Goal: Task Accomplishment & Management: Manage account settings

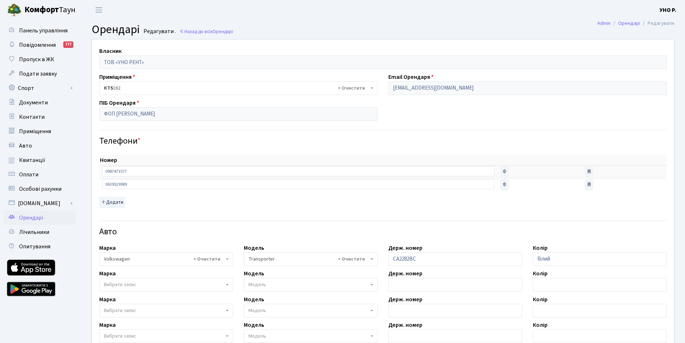
select select "2493"
click at [38, 220] on span "Орендарі" at bounding box center [31, 218] width 24 height 8
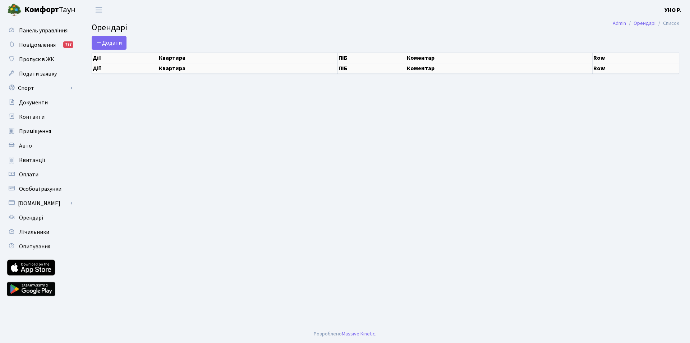
select select "25"
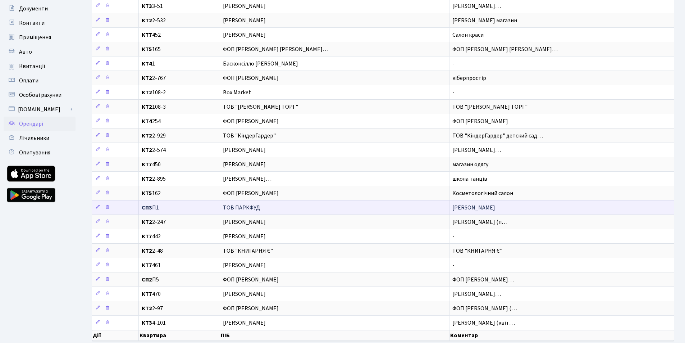
scroll to position [129, 0]
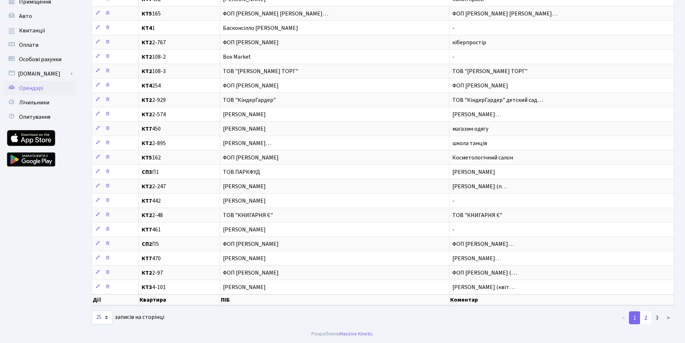
click at [647, 319] on link "2" at bounding box center [646, 317] width 12 height 13
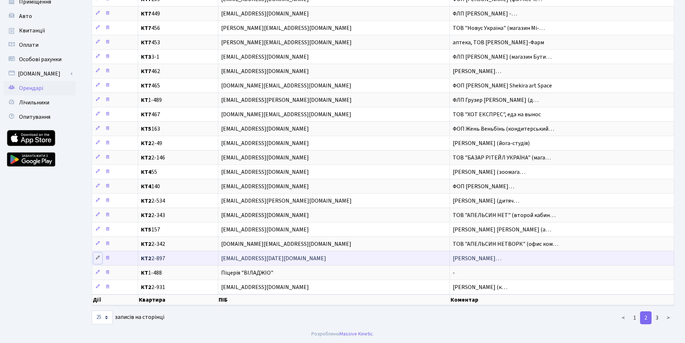
click at [96, 257] on icon at bounding box center [97, 257] width 5 height 5
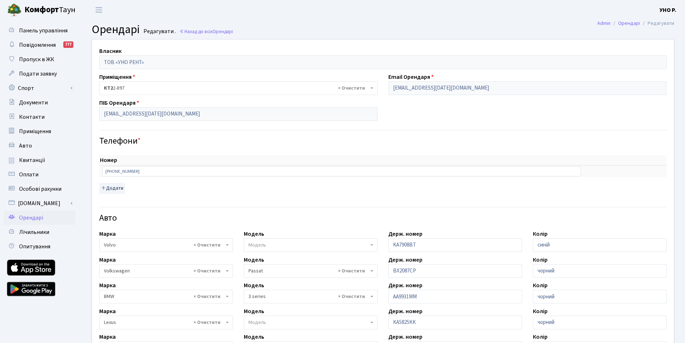
select select "2477"
select select "4556"
select select "2146"
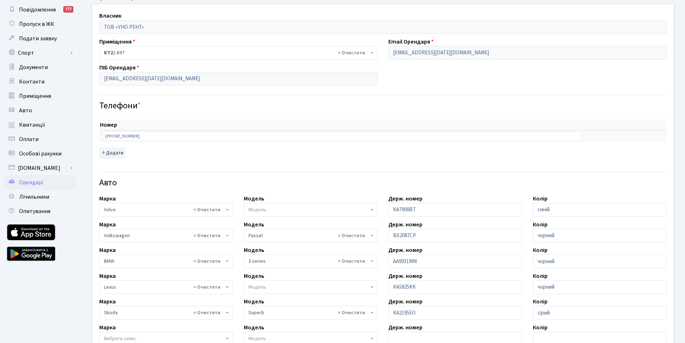
scroll to position [108, 0]
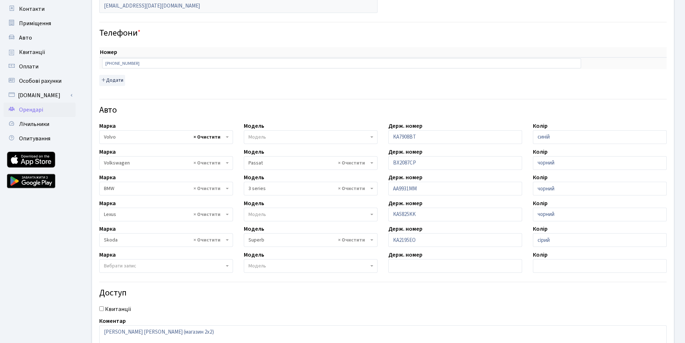
select select
click at [211, 115] on h4 "Авто" at bounding box center [382, 110] width 567 height 10
select select
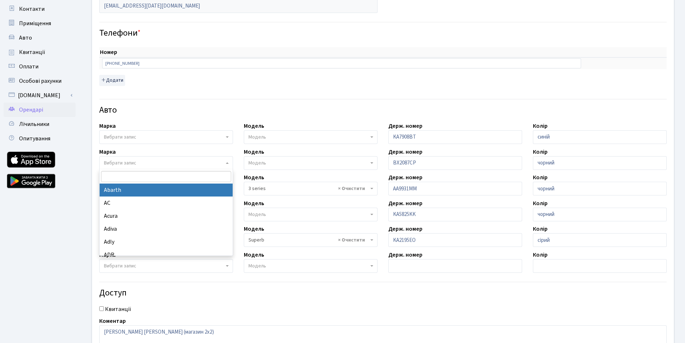
click at [204, 119] on div "Власник ТОВ «УНО РЕНТ» Приміщення - <b>КТ2</b>&nbsp;&nbsp;&nbsp;2-48 <b>КТ2</b>…" at bounding box center [383, 145] width 592 height 426
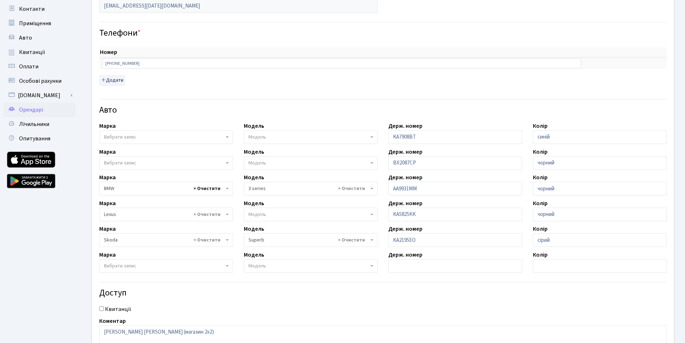
select select
click at [206, 104] on div "Авто" at bounding box center [383, 105] width 578 height 25
click at [123, 263] on span "Вибрати запис" at bounding box center [120, 265] width 32 height 7
type input "м"
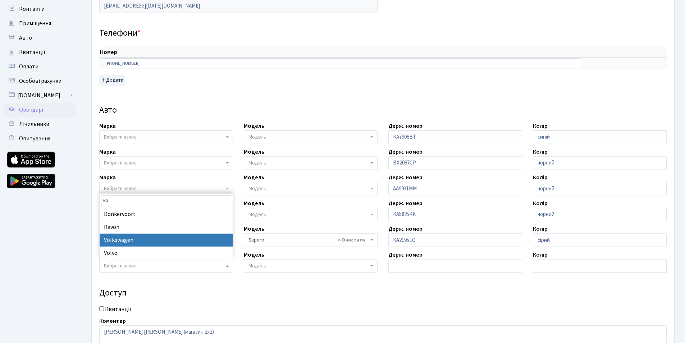
type input "vo"
select select "134"
select select
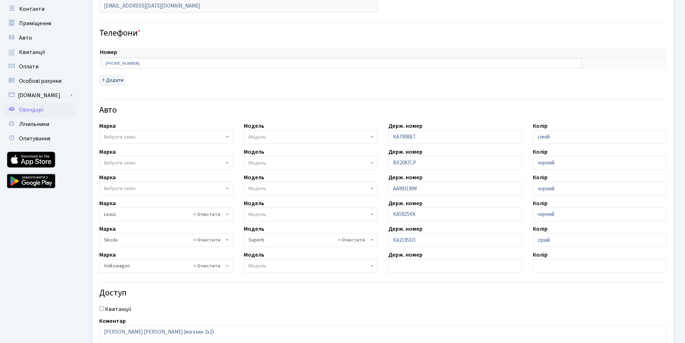
click at [281, 263] on span "Модель" at bounding box center [308, 265] width 120 height 7
click at [285, 266] on span "Модель" at bounding box center [308, 265] width 120 height 7
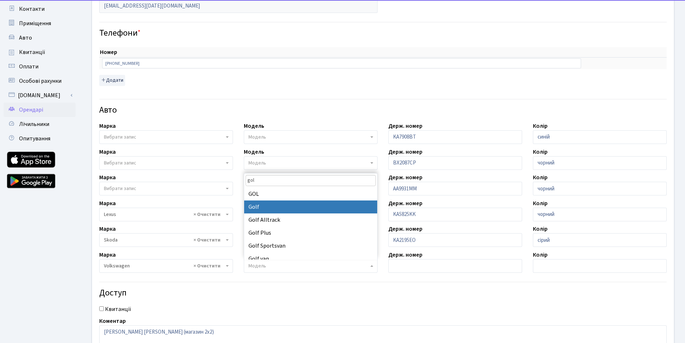
type input "gol"
click at [269, 206] on div "Модель Модель" at bounding box center [310, 210] width 145 height 22
select select "2459"
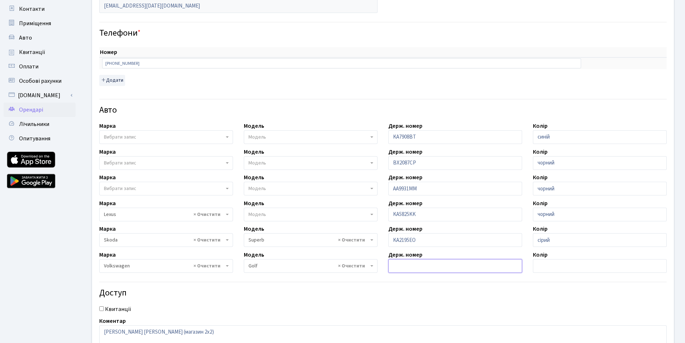
click at [401, 266] on input "text" at bounding box center [455, 266] width 134 height 14
type input "KA7612MC"
click at [539, 264] on input "text" at bounding box center [600, 266] width 134 height 14
type input "чорна"
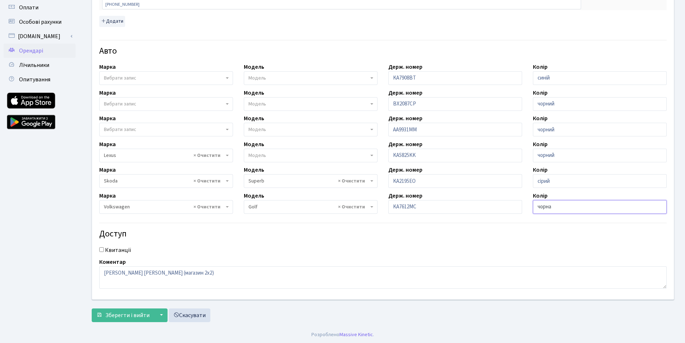
scroll to position [168, 0]
click at [139, 315] on span "Зберегти і вийти" at bounding box center [127, 314] width 44 height 8
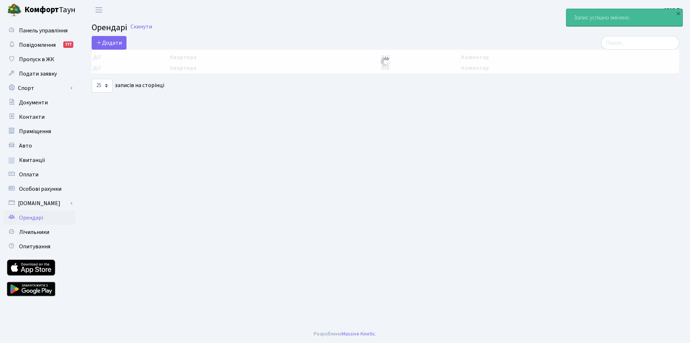
select select "25"
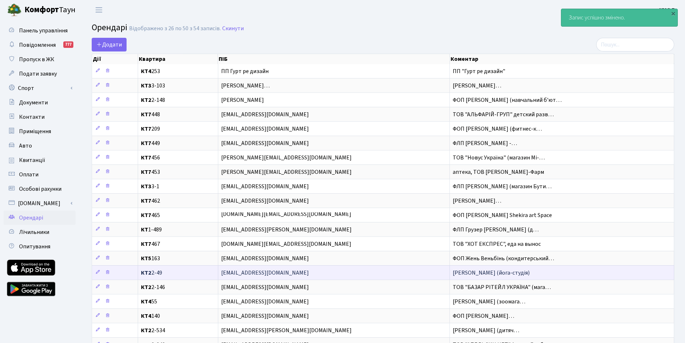
scroll to position [129, 0]
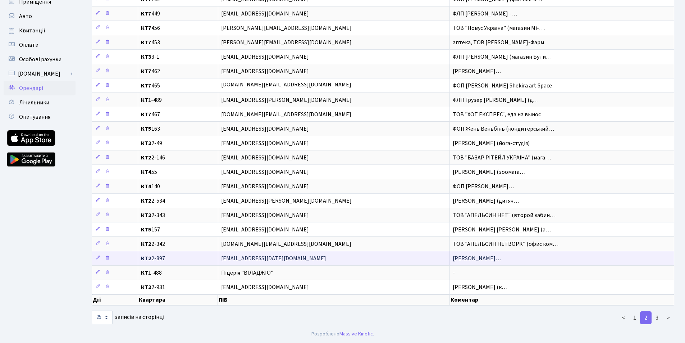
click at [497, 260] on span "ФОП Григорьєва Євгенія Анатоліїв…" at bounding box center [477, 258] width 49 height 8
click at [252, 255] on span "[EMAIL_ADDRESS][DATE][DOMAIN_NAME]" at bounding box center [334, 258] width 226 height 6
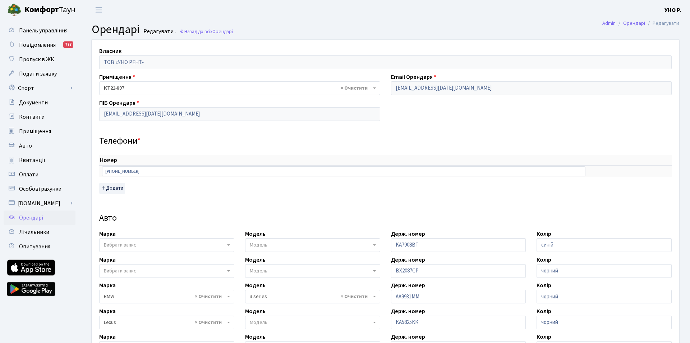
select select "4556"
select select "2146"
select select "2459"
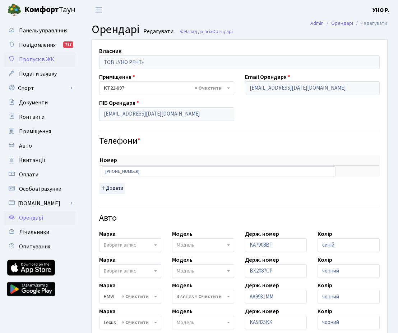
click at [33, 61] on span "Пропуск в ЖК" at bounding box center [36, 59] width 35 height 8
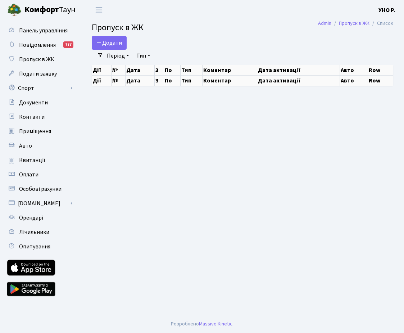
select select "25"
